Goal: Task Accomplishment & Management: Use online tool/utility

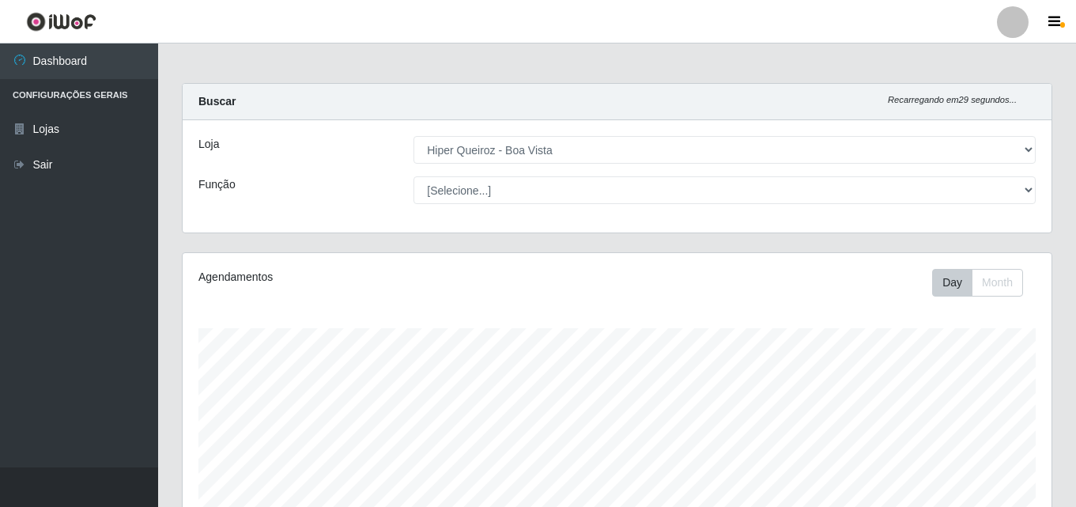
select select "514"
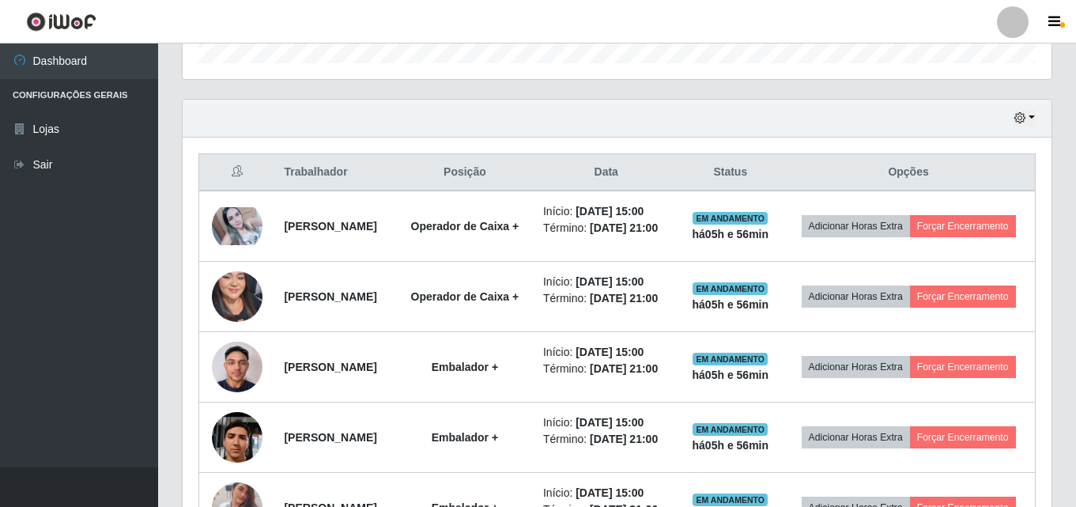
scroll to position [474, 0]
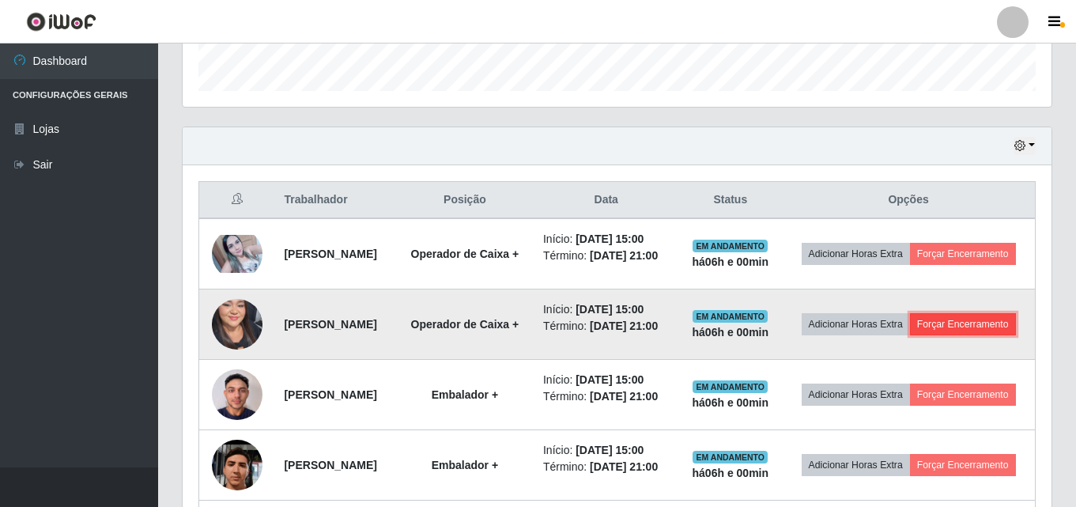
click at [918, 335] on button "Forçar Encerramento" at bounding box center [963, 324] width 106 height 22
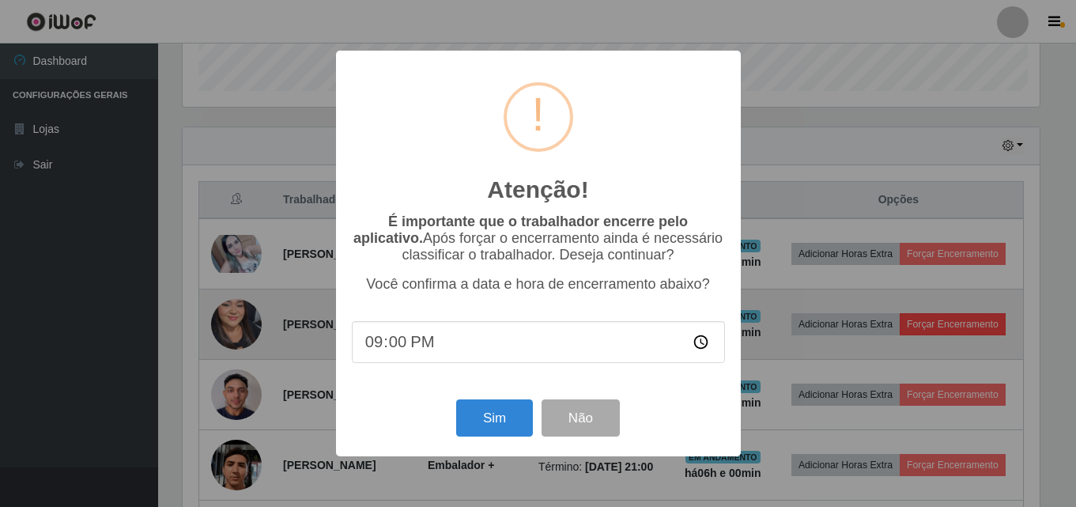
scroll to position [328, 861]
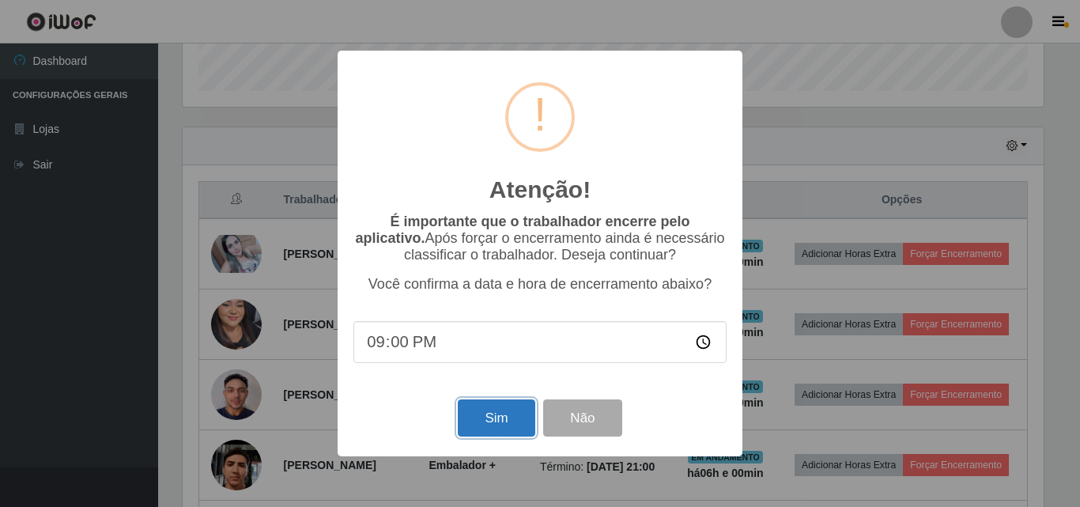
click at [523, 426] on button "Sim" at bounding box center [496, 417] width 77 height 37
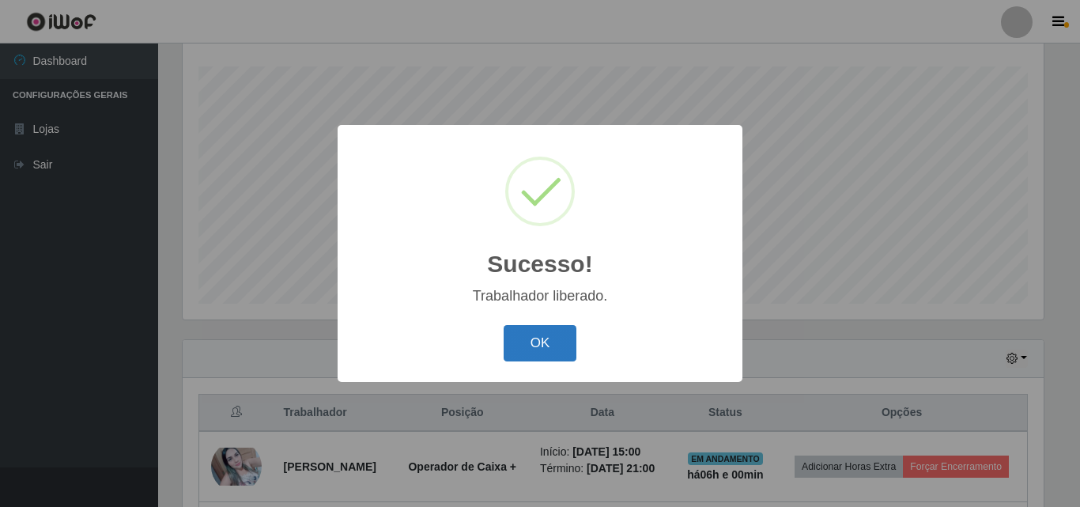
click at [558, 334] on button "OK" at bounding box center [541, 343] width 74 height 37
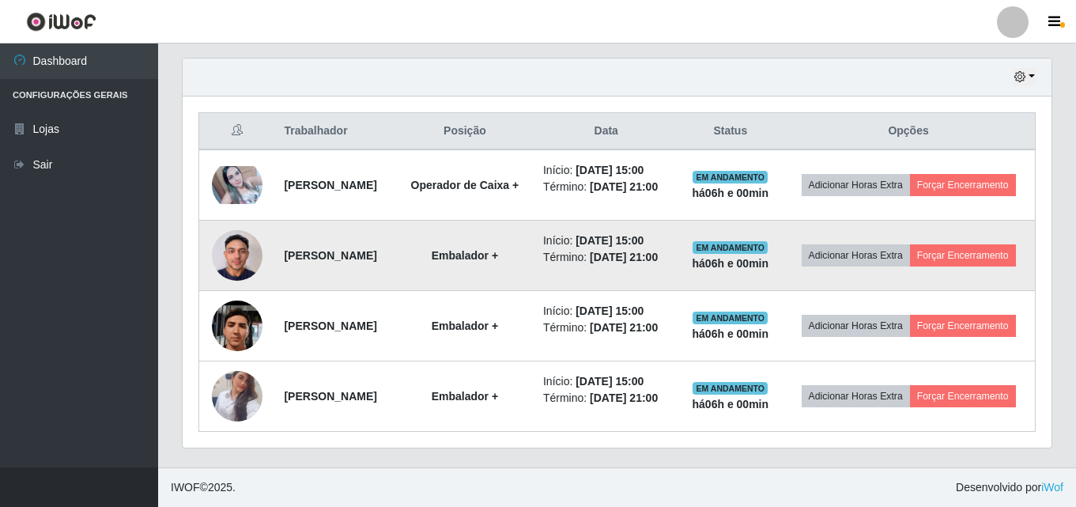
scroll to position [590, 0]
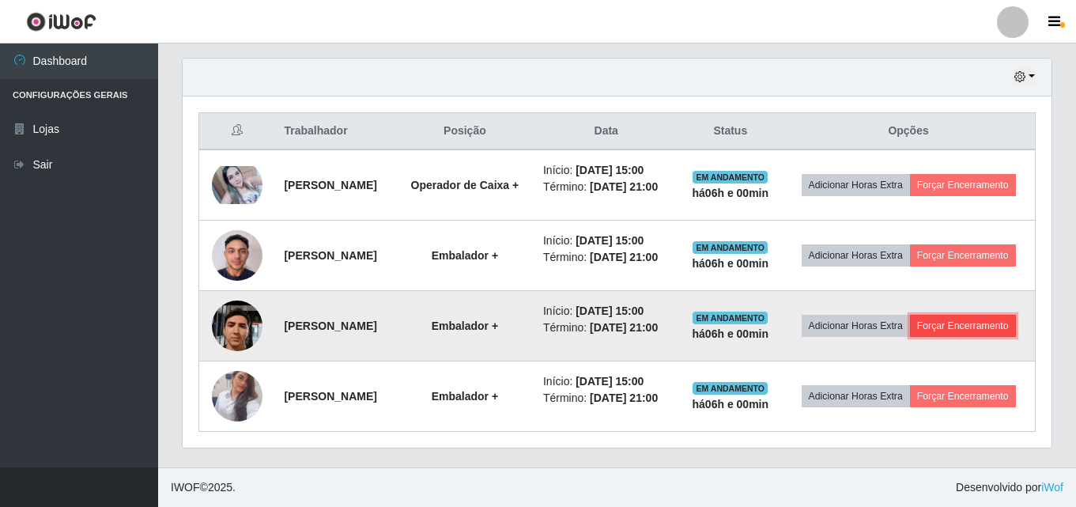
click at [941, 323] on button "Forçar Encerramento" at bounding box center [963, 326] width 106 height 22
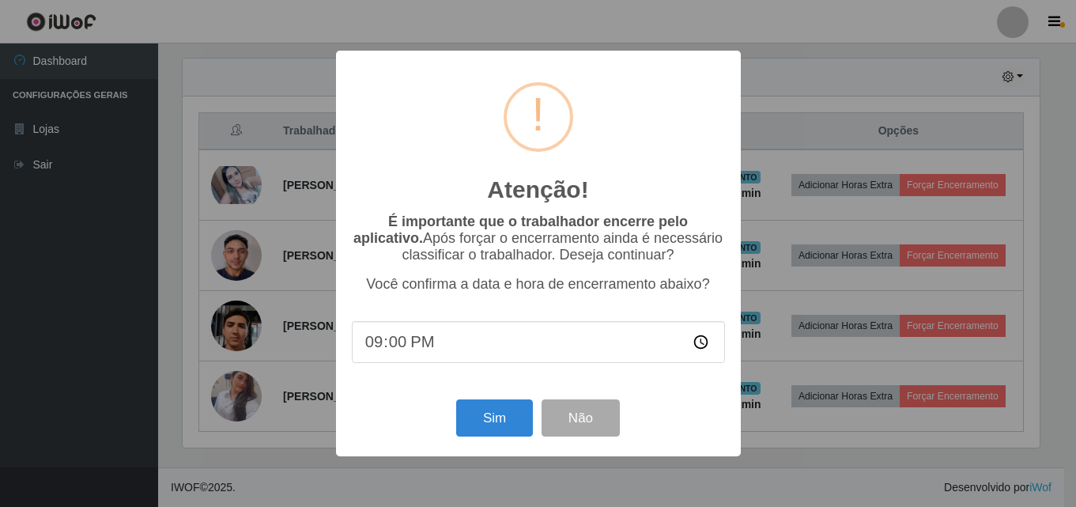
scroll to position [328, 861]
click at [499, 421] on button "Sim" at bounding box center [496, 417] width 77 height 37
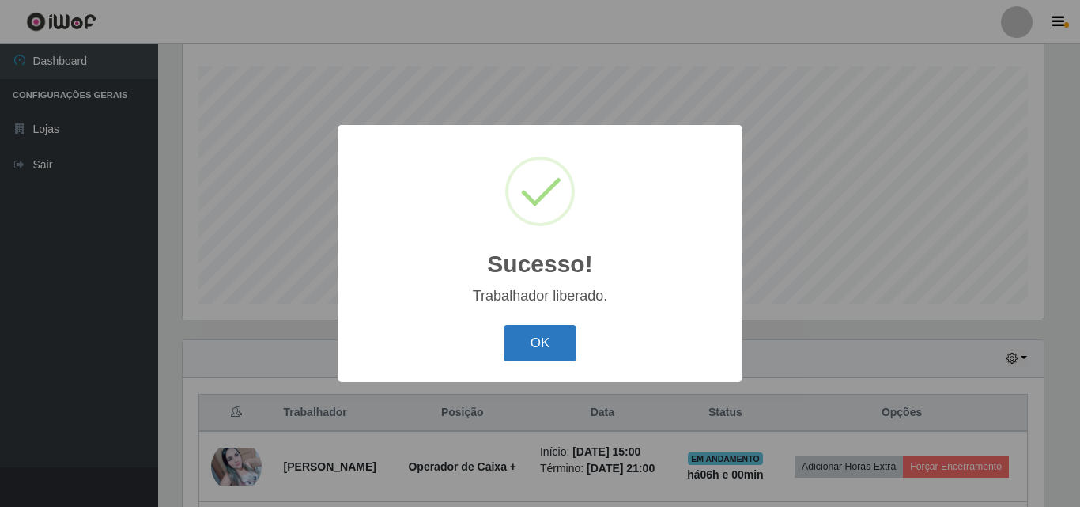
click at [532, 339] on button "OK" at bounding box center [541, 343] width 74 height 37
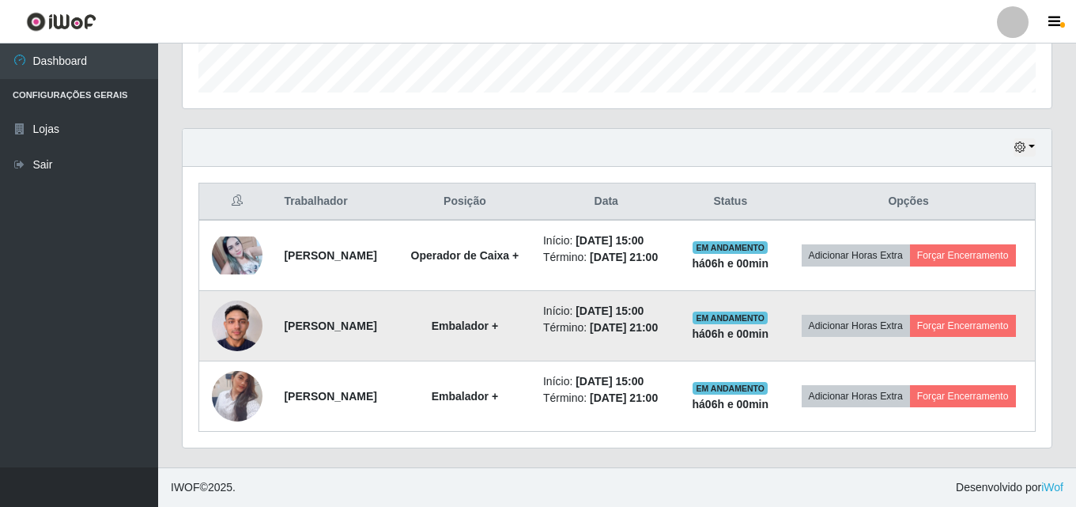
scroll to position [508, 0]
click at [950, 315] on button "Forçar Encerramento" at bounding box center [963, 326] width 106 height 22
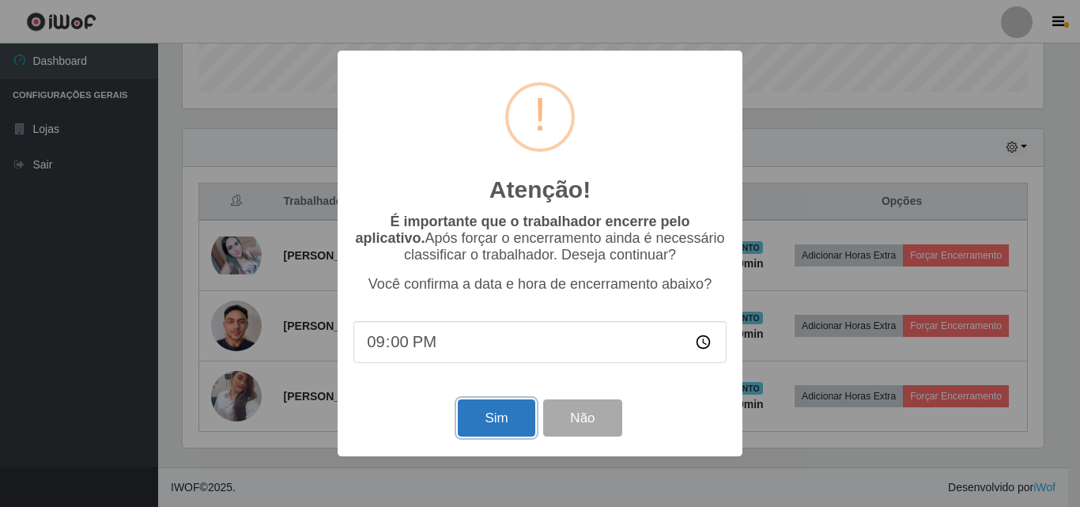
click at [511, 426] on button "Sim" at bounding box center [496, 417] width 77 height 37
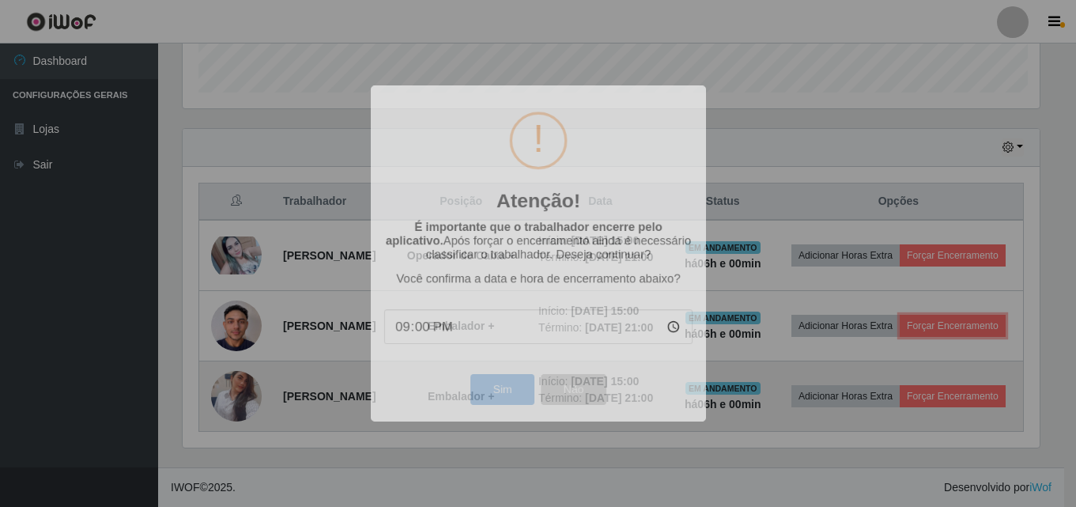
scroll to position [328, 869]
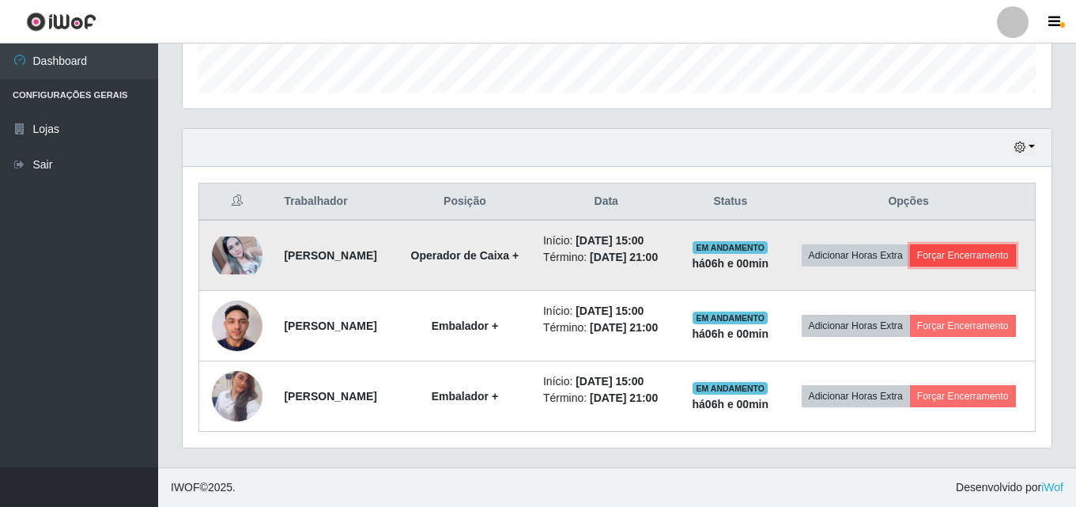
click at [918, 244] on button "Forçar Encerramento" at bounding box center [963, 255] width 106 height 22
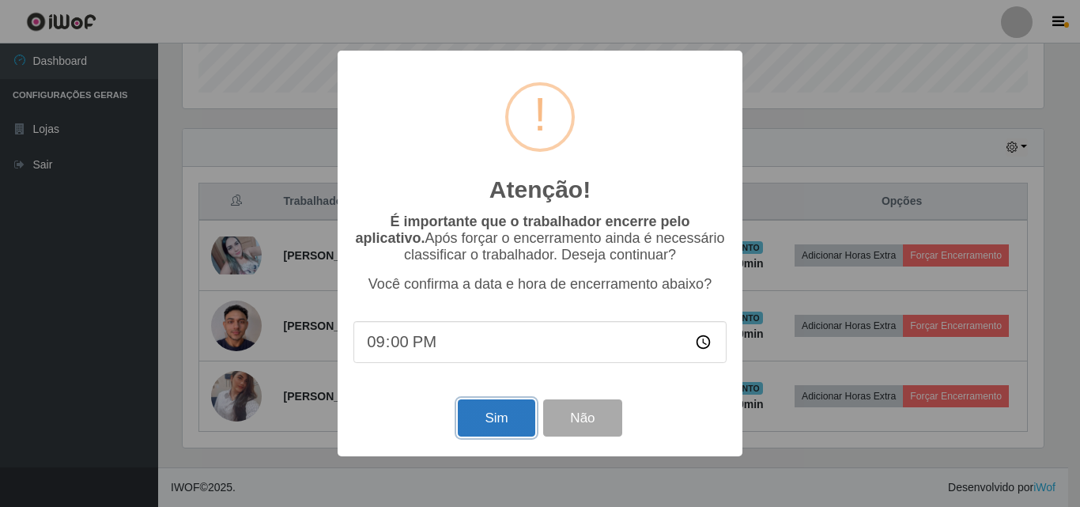
click at [507, 417] on button "Sim" at bounding box center [496, 417] width 77 height 37
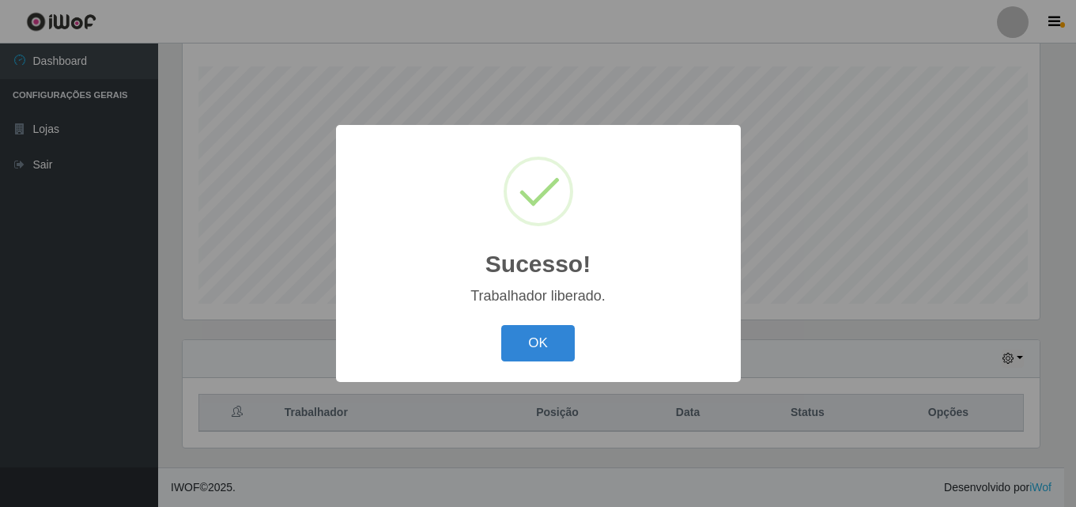
scroll to position [0, 0]
click at [565, 353] on button "OK" at bounding box center [541, 343] width 74 height 37
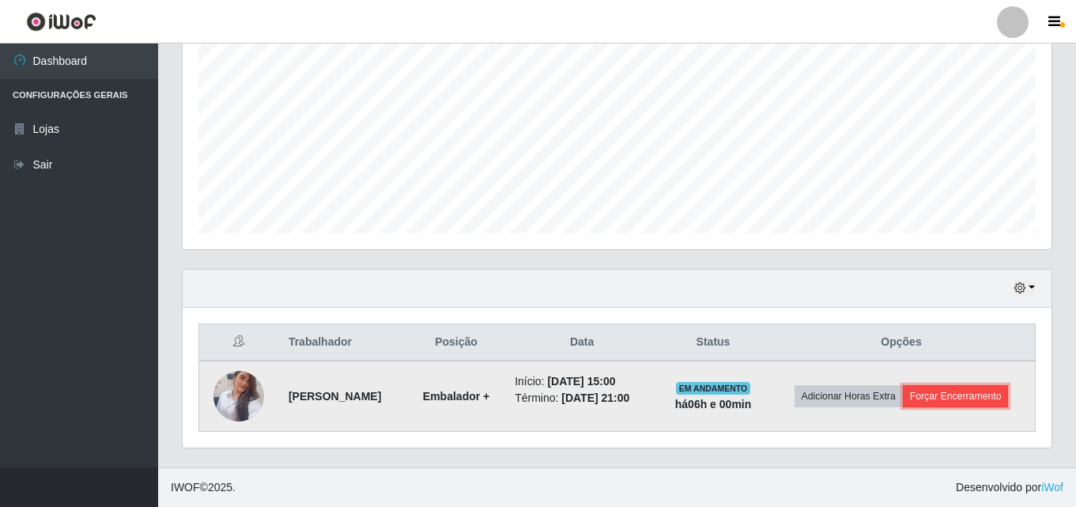
click at [987, 398] on button "Forçar Encerramento" at bounding box center [956, 396] width 106 height 22
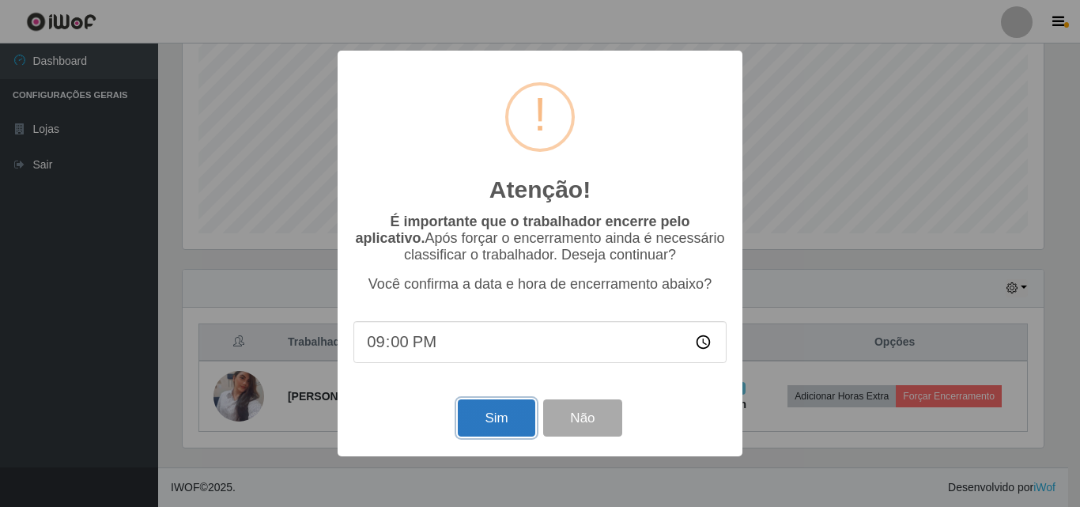
click at [518, 418] on button "Sim" at bounding box center [496, 417] width 77 height 37
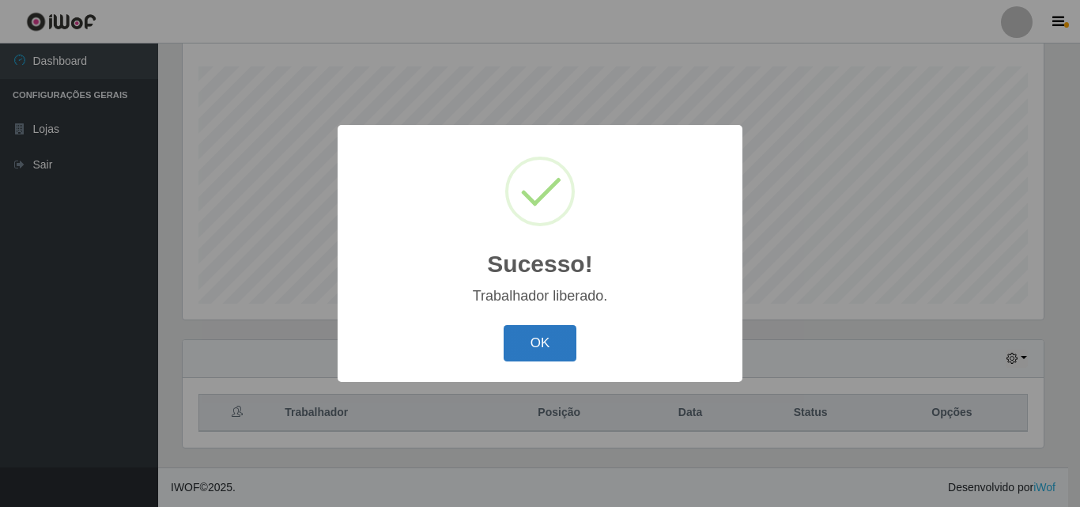
click at [546, 341] on button "OK" at bounding box center [541, 343] width 74 height 37
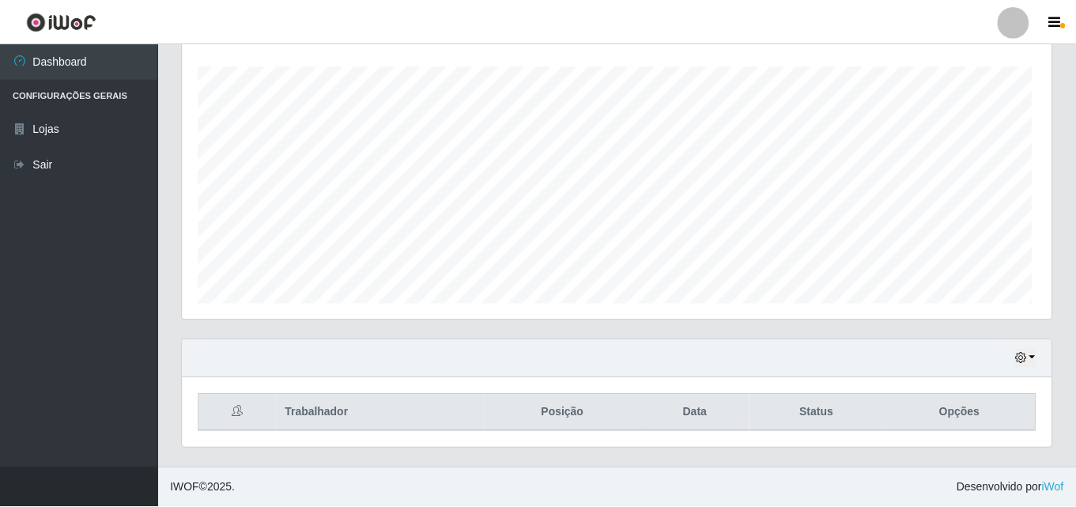
scroll to position [328, 869]
